Goal: Information Seeking & Learning: Learn about a topic

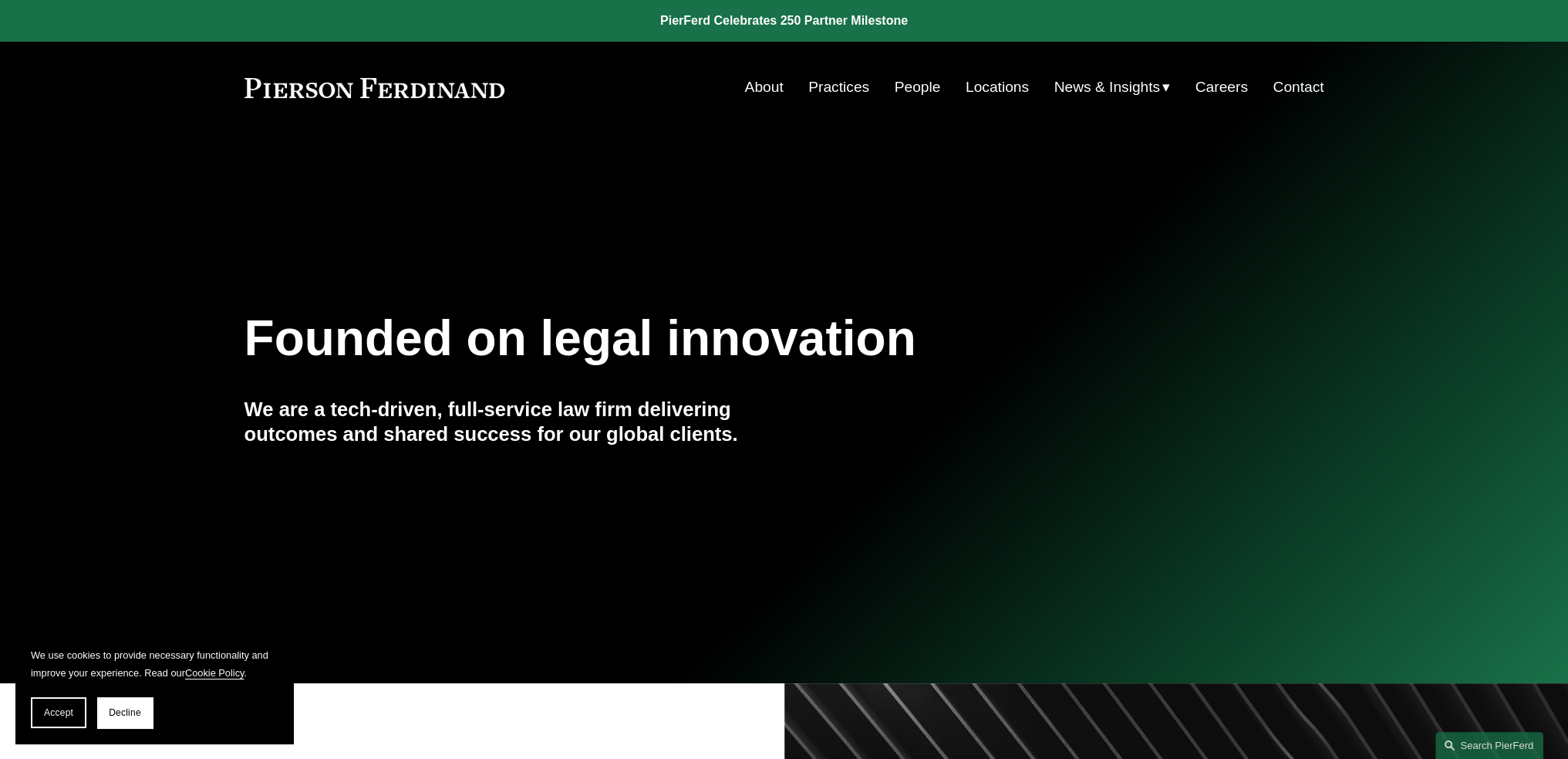
click at [846, 92] on link "Practices" at bounding box center [839, 87] width 61 height 30
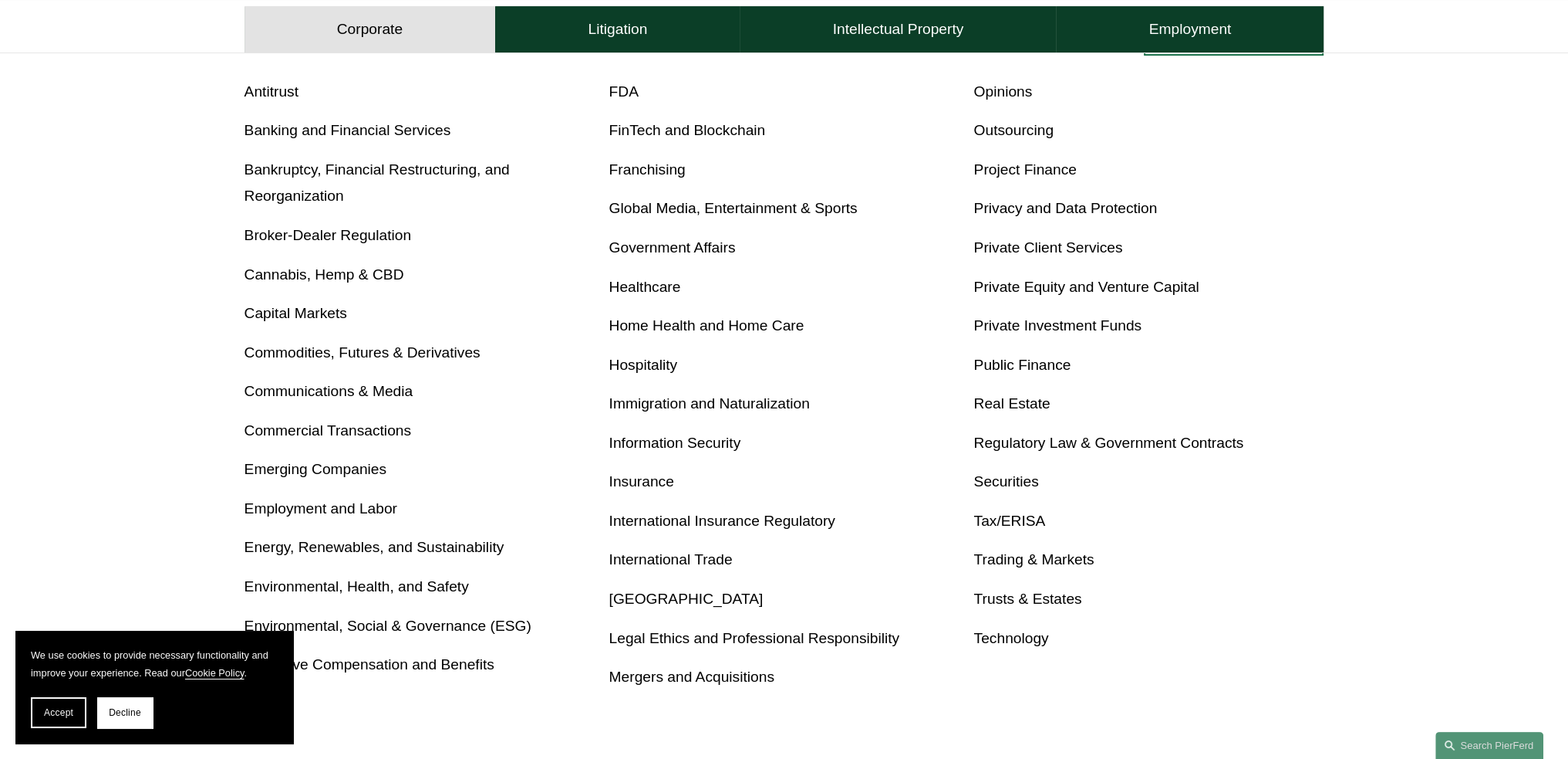
scroll to position [650, 0]
click at [145, 712] on button "Decline" at bounding box center [125, 712] width 56 height 30
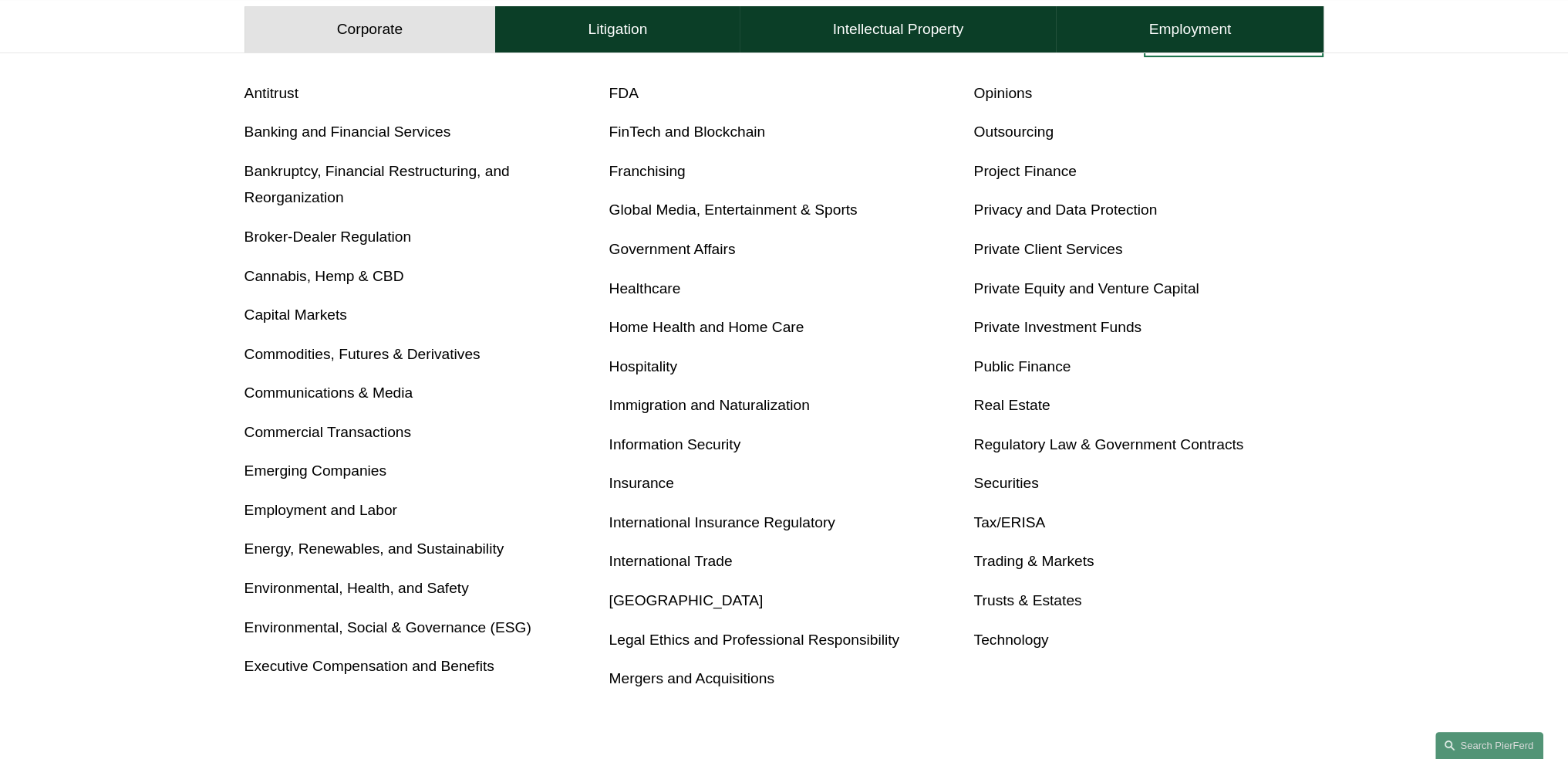
click at [1043, 212] on link "Privacy and Data Protection" at bounding box center [1065, 209] width 184 height 16
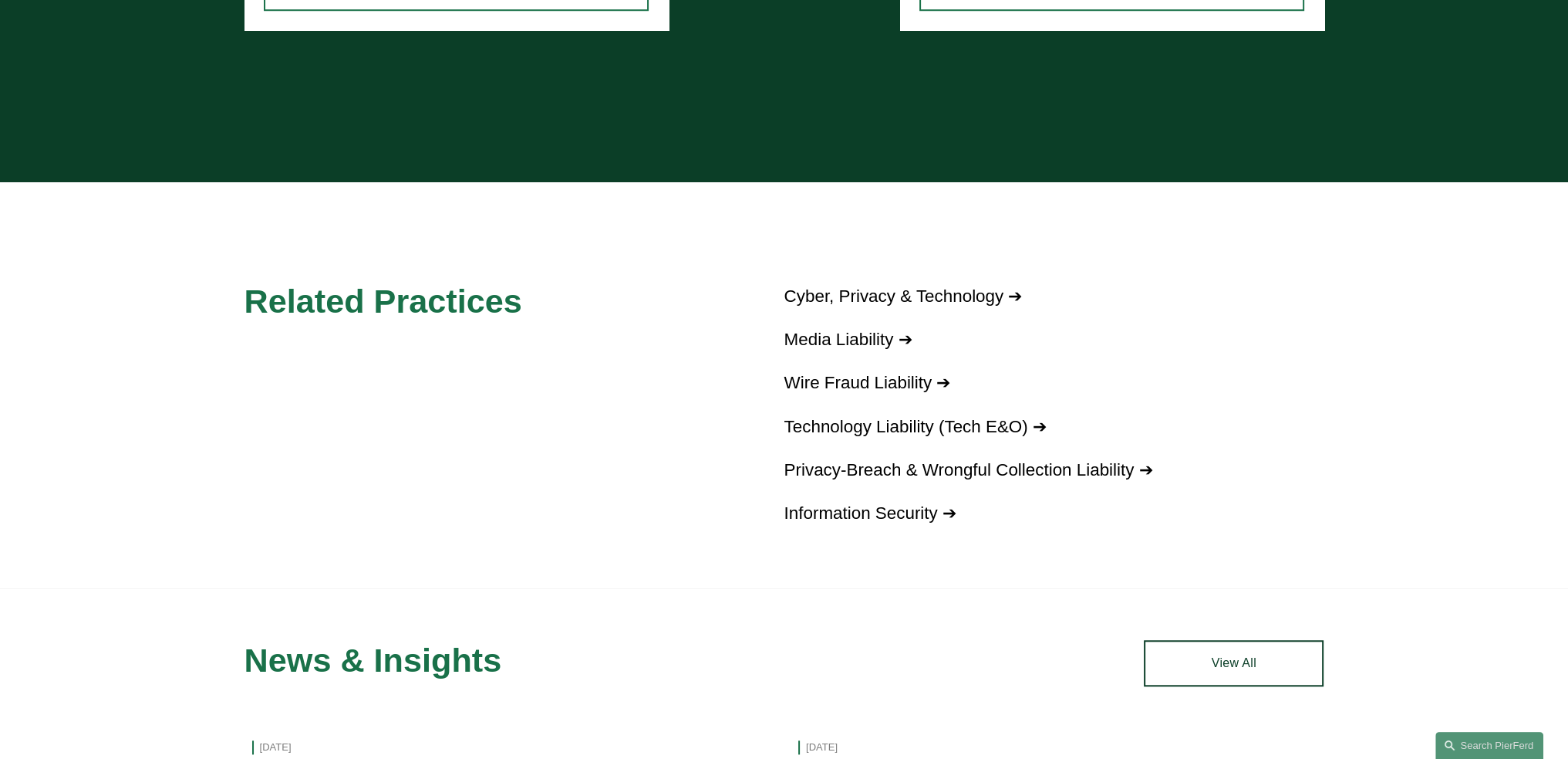
scroll to position [1741, 0]
click at [864, 299] on link "Cyber, Privacy & Technology ➔" at bounding box center [904, 296] width 238 height 19
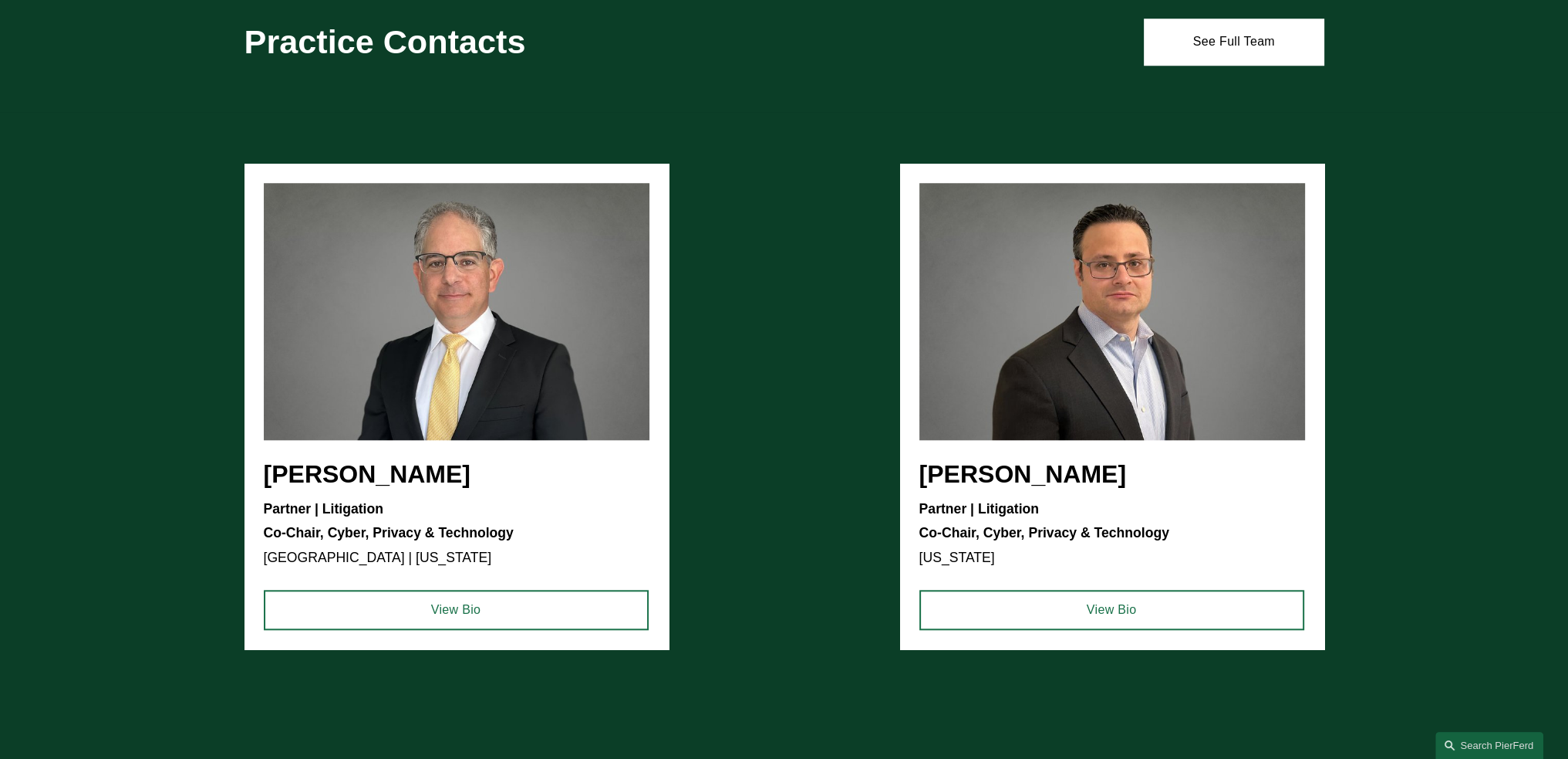
scroll to position [1914, 0]
